Goal: Task Accomplishment & Management: Use online tool/utility

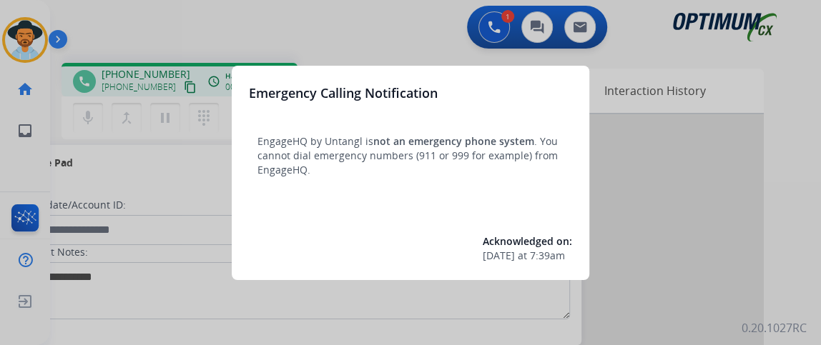
click at [129, 245] on div at bounding box center [410, 172] width 821 height 345
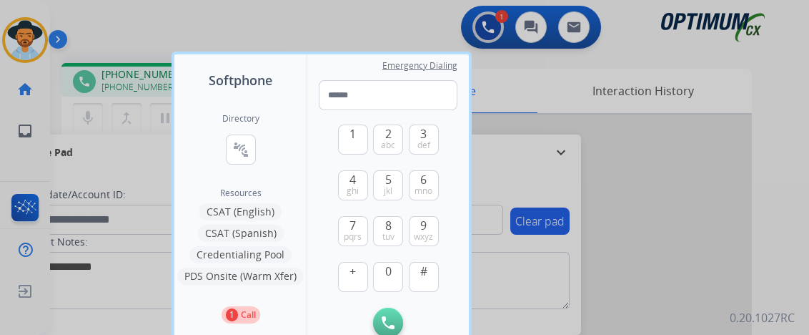
click at [128, 161] on div at bounding box center [404, 167] width 809 height 335
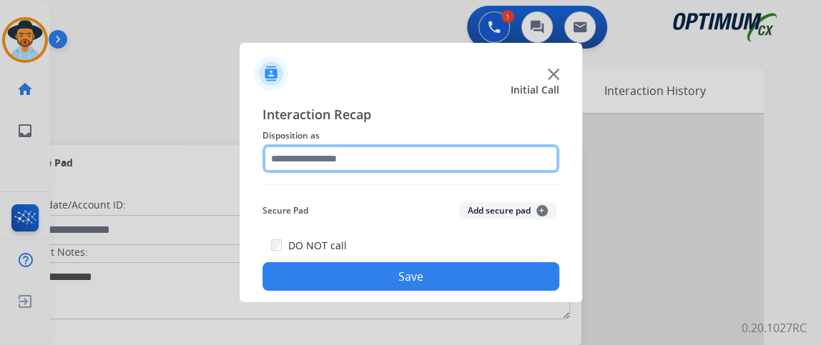
click at [391, 154] on input "text" at bounding box center [410, 158] width 297 height 29
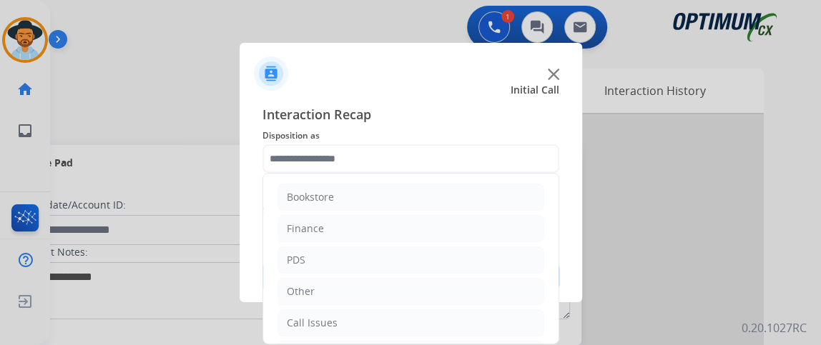
click at [546, 203] on ul "Bookstore Finance PDS Other Call Issues Initial Application Transfer Renewal" at bounding box center [410, 307] width 295 height 267
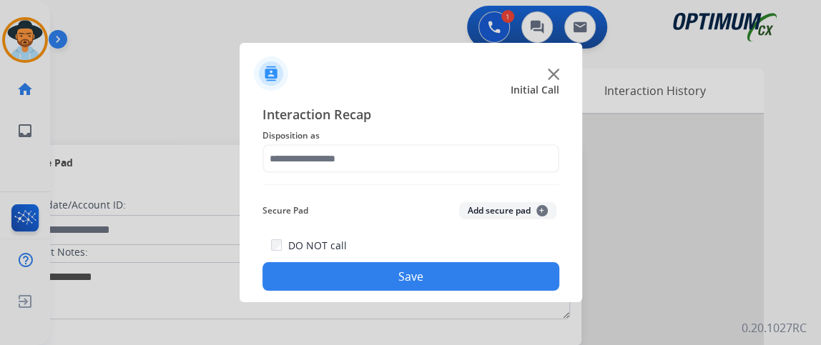
drag, startPoint x: 551, startPoint y: 207, endPoint x: 556, endPoint y: 278, distance: 71.7
click at [487, 124] on span "Interaction Recap" at bounding box center [410, 115] width 297 height 23
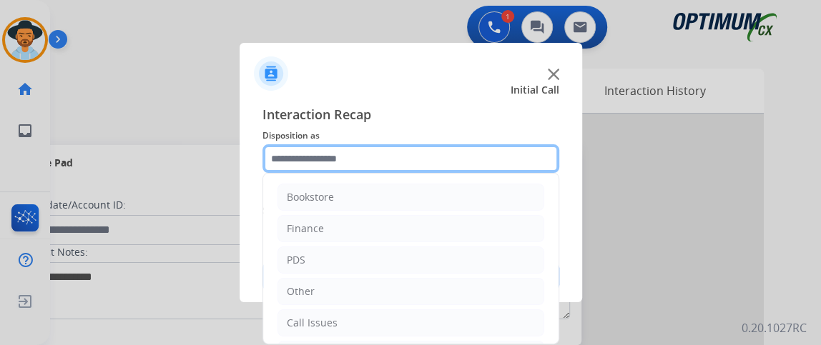
click at [480, 162] on input "text" at bounding box center [410, 158] width 297 height 29
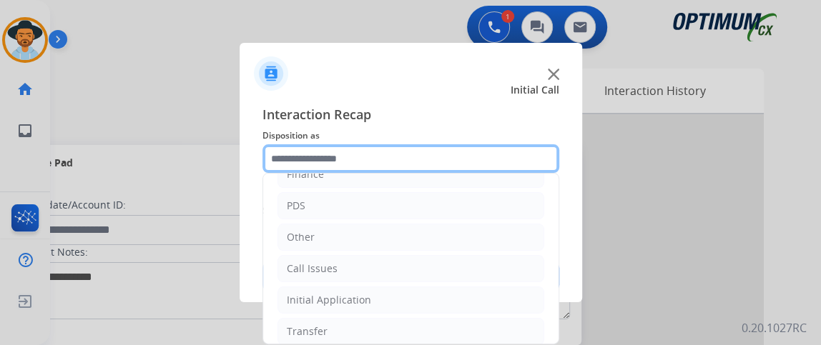
scroll to position [94, 0]
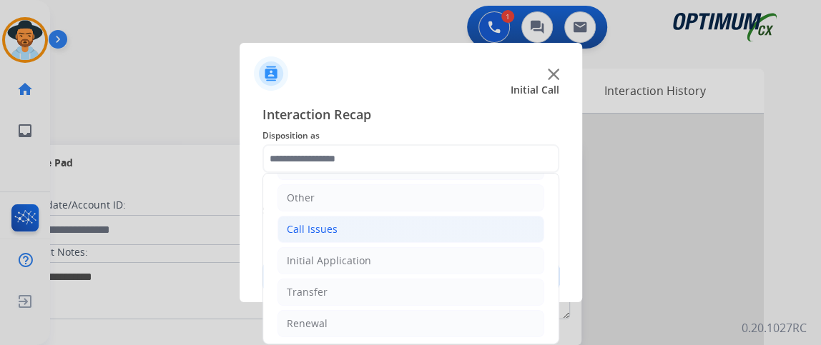
click at [467, 232] on li "Call Issues" at bounding box center [410, 229] width 267 height 27
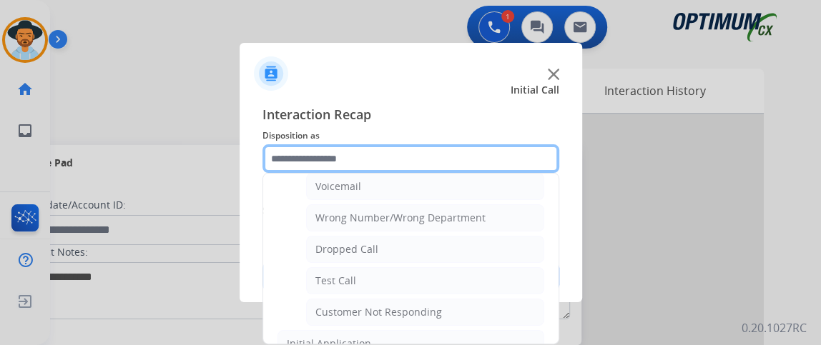
scroll to position [175, 0]
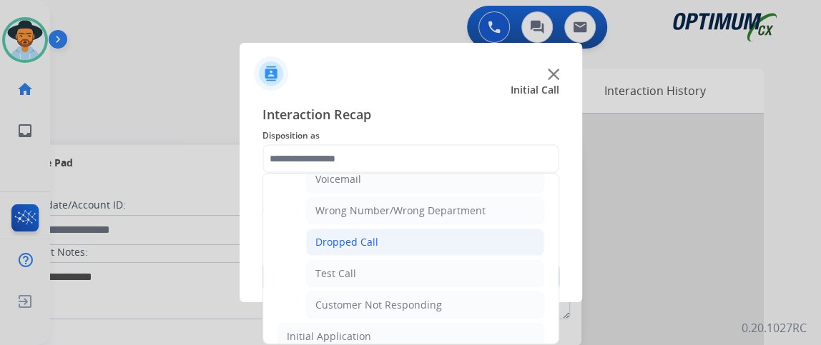
click at [455, 242] on li "Dropped Call" at bounding box center [425, 242] width 238 height 27
type input "**********"
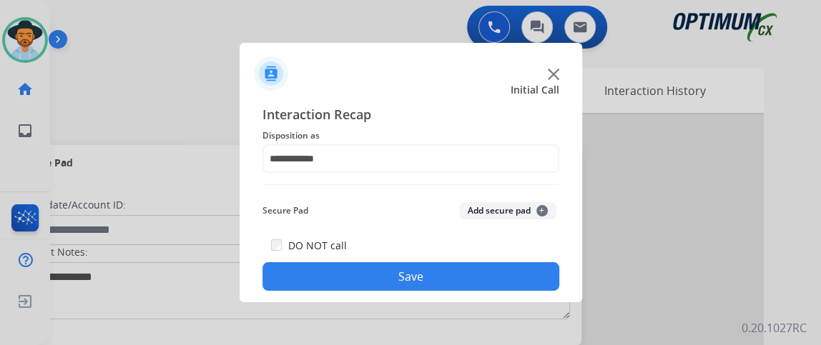
click at [453, 268] on button "Save" at bounding box center [410, 276] width 297 height 29
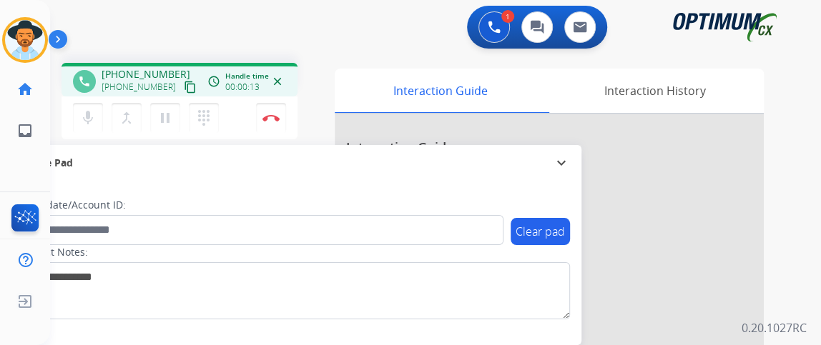
click at [184, 82] on mat-icon "content_copy" at bounding box center [190, 87] width 13 height 13
click at [94, 132] on button "mic Mute" at bounding box center [88, 118] width 30 height 30
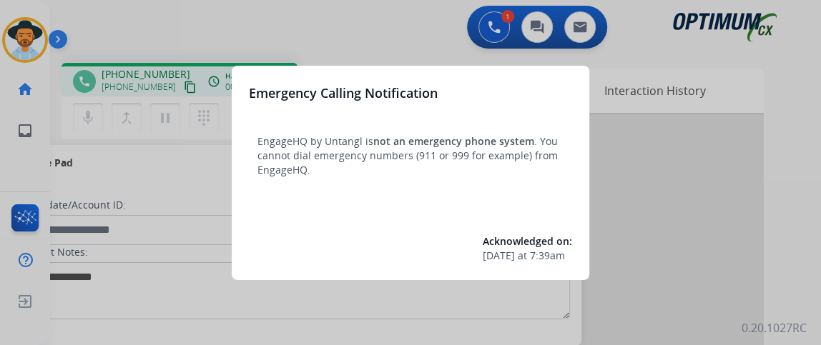
click at [193, 194] on div at bounding box center [410, 172] width 821 height 345
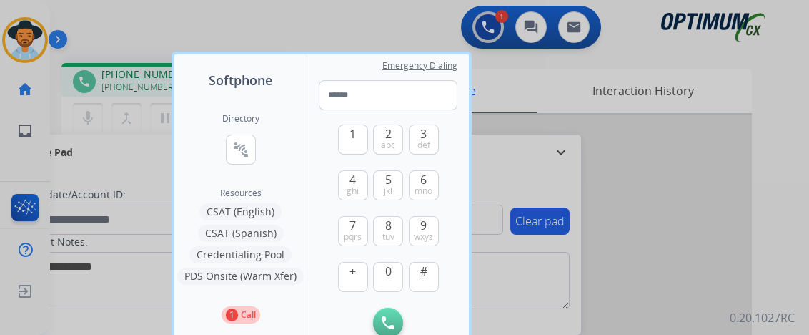
click at [115, 164] on div at bounding box center [404, 167] width 809 height 335
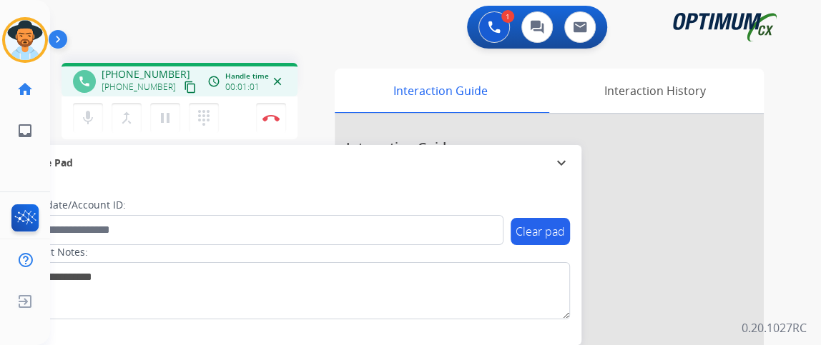
click at [184, 85] on mat-icon "content_copy" at bounding box center [190, 87] width 13 height 13
click at [84, 112] on mat-icon "mic" at bounding box center [87, 117] width 17 height 17
click at [97, 113] on button "mic Mute" at bounding box center [88, 118] width 30 height 30
